Goal: Transaction & Acquisition: Purchase product/service

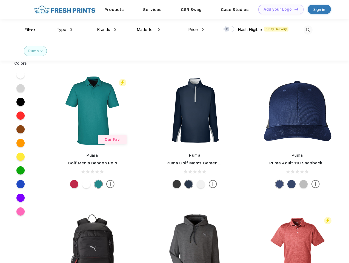
click at [279, 9] on link "Add your Logo Design Tool" at bounding box center [280, 10] width 45 height 10
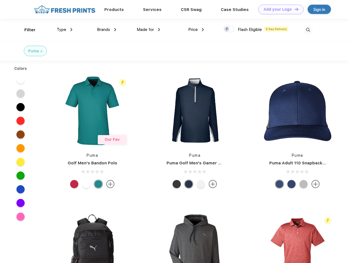
click at [0, 0] on div "Design Tool" at bounding box center [0, 0] width 0 height 0
click at [294, 9] on link "Add your Logo Design Tool" at bounding box center [280, 10] width 45 height 10
click at [26, 30] on div "Filter" at bounding box center [29, 30] width 11 height 6
click at [65, 30] on span "Type" at bounding box center [62, 29] width 10 height 5
click at [107, 30] on span "Brands" at bounding box center [103, 29] width 13 height 5
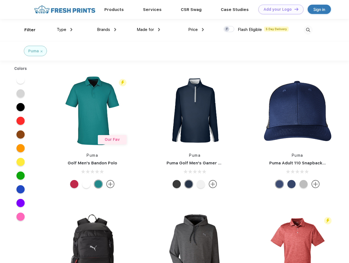
click at [148, 30] on span "Made for" at bounding box center [145, 29] width 17 height 5
click at [196, 30] on span "Price" at bounding box center [193, 29] width 10 height 5
click at [229, 29] on div at bounding box center [229, 29] width 11 height 6
click at [227, 29] on input "checkbox" at bounding box center [226, 28] width 4 height 4
click at [308, 30] on img at bounding box center [308, 29] width 9 height 9
